Goal: Find specific page/section: Find specific page/section

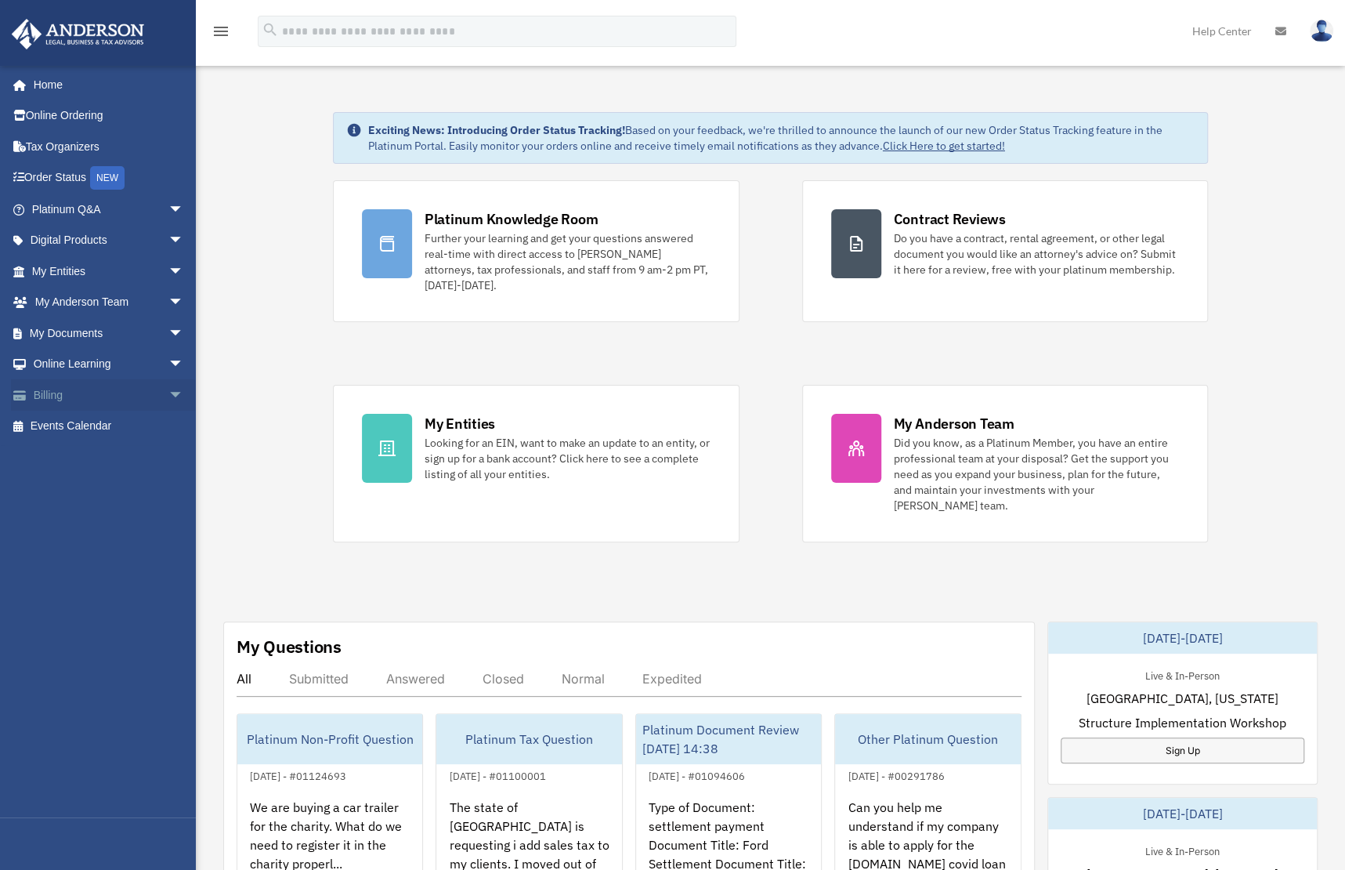
click at [71, 389] on link "Billing arrow_drop_down" at bounding box center [109, 394] width 197 height 31
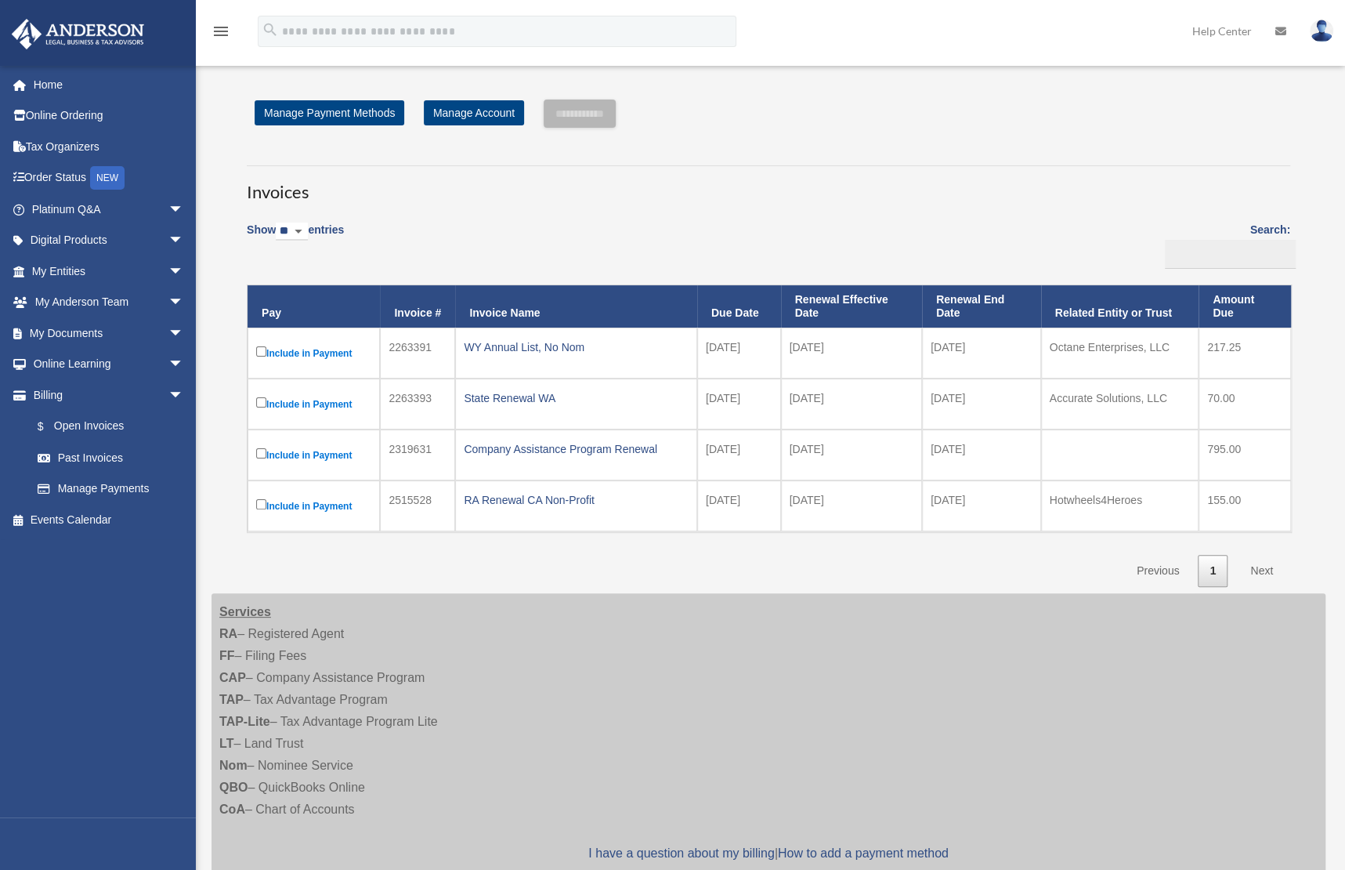
click at [711, 576] on div "Show ** ** ** *** entries Search: Pay Invoice # Invoice Name Due Date Renewal E…" at bounding box center [769, 399] width 1044 height 374
click at [51, 86] on link "Home" at bounding box center [109, 84] width 197 height 31
click at [66, 111] on link "Online Ordering" at bounding box center [109, 115] width 197 height 31
